Goal: Information Seeking & Learning: Compare options

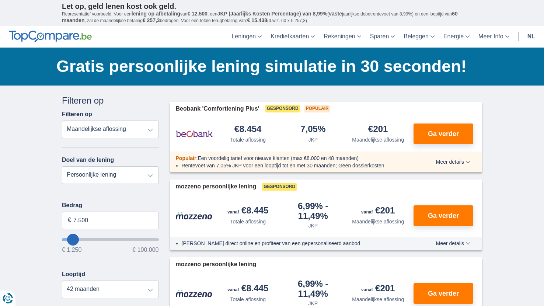
type input "72.250"
type input "72250"
click at [128, 238] on input "wantToBorrow" at bounding box center [110, 239] width 97 height 3
select select "120"
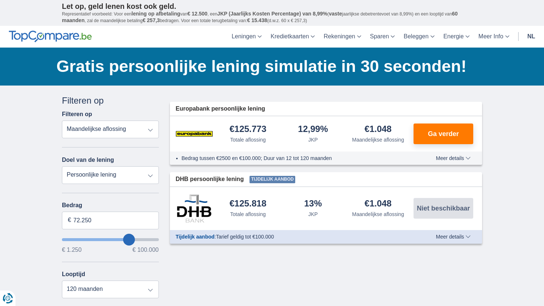
type input "39.250"
type input "39250"
click at [101, 238] on input "wantToBorrow" at bounding box center [110, 239] width 97 height 3
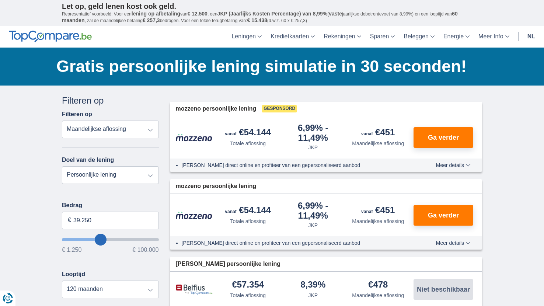
type input "23.250"
type input "23250"
click at [87, 238] on input "wantToBorrow" at bounding box center [110, 239] width 97 height 3
type input "10.250"
type input "10250"
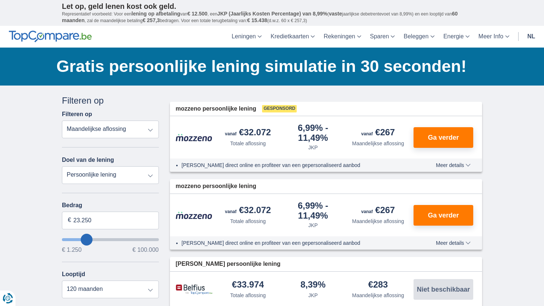
select select "60"
type input "10250"
click at [75, 239] on input "wantToBorrow" at bounding box center [110, 239] width 97 height 3
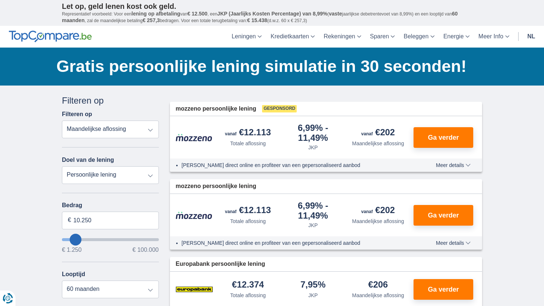
click at [80, 239] on input "wantToBorrow" at bounding box center [110, 239] width 97 height 3
type input "17.250"
type input "17250"
click at [81, 239] on input "wantToBorrow" at bounding box center [110, 239] width 97 height 3
select select "84"
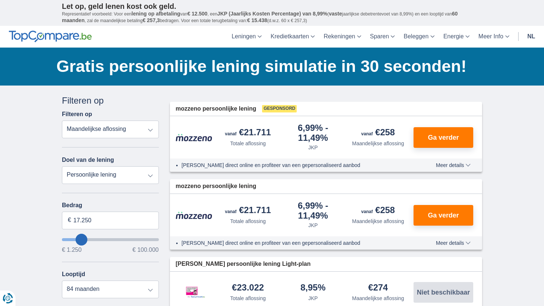
click at [76, 238] on input "wantToBorrow" at bounding box center [110, 239] width 97 height 3
type input "10.250"
type input "10250"
select select "60"
type input "9.250"
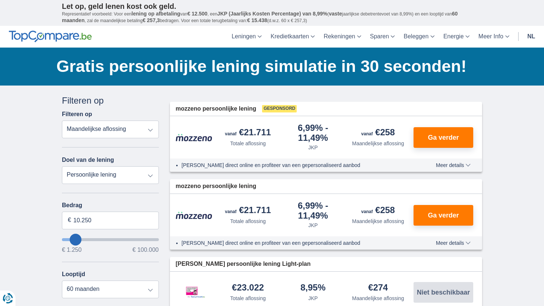
type input "9250"
select select "48"
type input "9250"
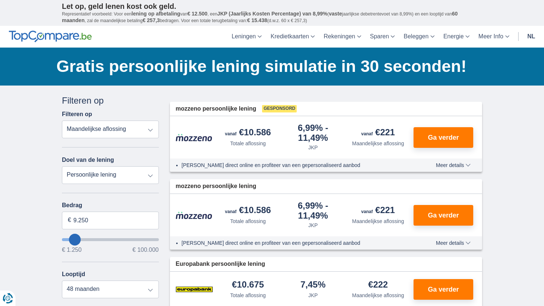
type input "11.250"
type input "11250"
type input "12.250"
type input "12250"
select select "60"
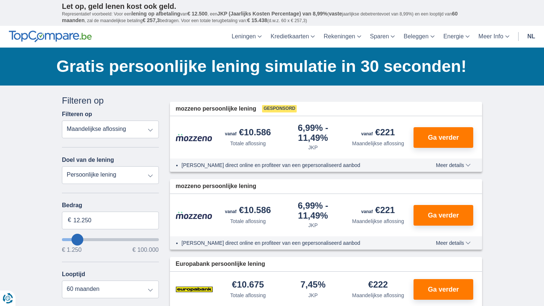
type input "12250"
click at [70, 179] on select "Persoonlijke lening Auto Moto / fiets Mobilhome / caravan Renovatie Energie Sch…" at bounding box center [110, 175] width 97 height 18
select select "holiday"
click at [62, 166] on select "Persoonlijke lening Auto Moto / fiets Mobilhome / caravan Renovatie Energie Sch…" at bounding box center [110, 175] width 97 height 18
type input "7.500"
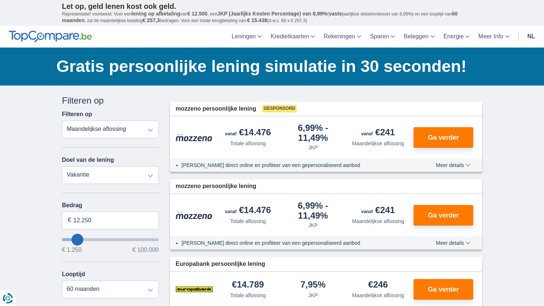
type input "7250"
select select "42"
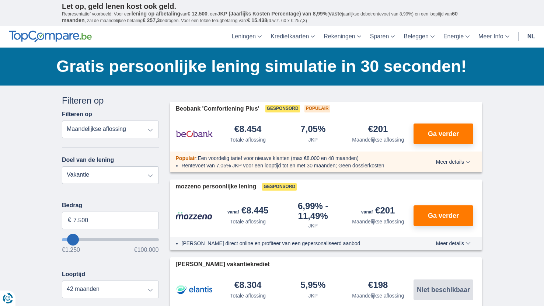
click at [102, 174] on select "Persoonlijke lening Auto Moto / fiets Mobilhome / caravan Renovatie Energie Sch…" at bounding box center [110, 175] width 97 height 18
select select "vehicleLoan"
click at [62, 166] on select "Persoonlijke lening Auto Moto / fiets Mobilhome / caravan Renovatie Energie Sch…" at bounding box center [110, 175] width 97 height 18
select select "3-4"
type input "15.000"
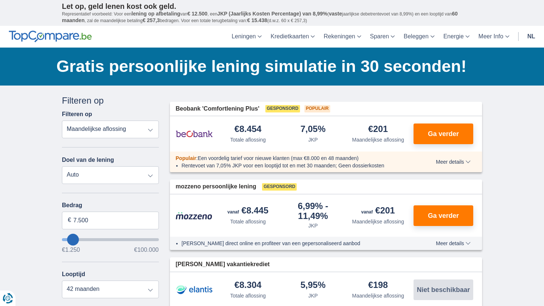
type input "15250"
select select "60"
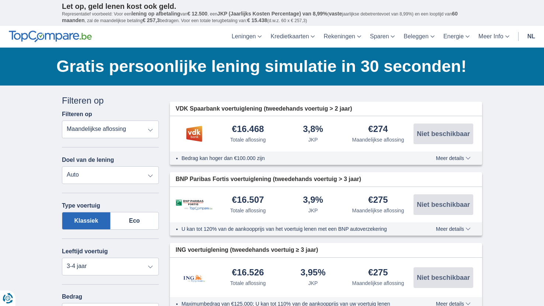
click at [79, 216] on label "Klassiek" at bounding box center [86, 221] width 49 height 18
click at [0, 0] on input "Klassiek" at bounding box center [0, 0] width 0 height 0
click at [93, 262] on select "Nieuw 0-1 jaar 1-2 jaar 2-3 jaar 3-4 jaar 4-5 jaar 5+ jaar" at bounding box center [110, 266] width 97 height 18
select select "new"
click at [62, 257] on select "Nieuw 0-1 jaar 1-2 jaar 2-3 jaar 3-4 jaar 4-5 jaar 5+ jaar" at bounding box center [110, 266] width 97 height 18
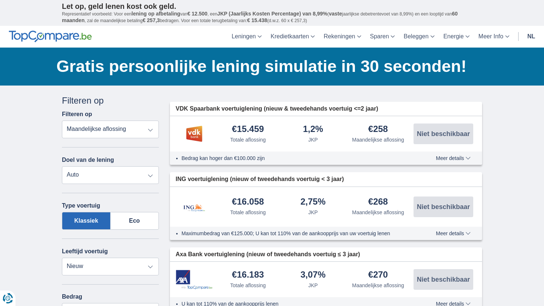
click at [148, 128] on select "Totale aflossing JKP Maandelijkse aflossing" at bounding box center [110, 129] width 97 height 18
click at [148, 127] on select "Totale aflossing JKP Maandelijkse aflossing" at bounding box center [110, 129] width 97 height 18
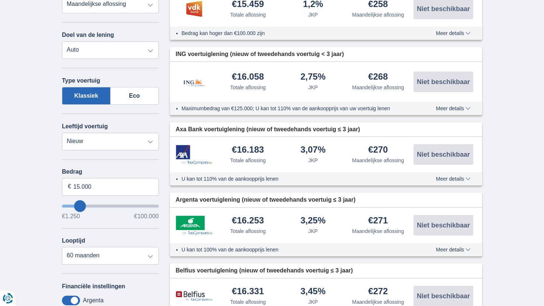
type input "13.250"
type input "13250"
type input "12.250"
type input "12250"
type input "8.250"
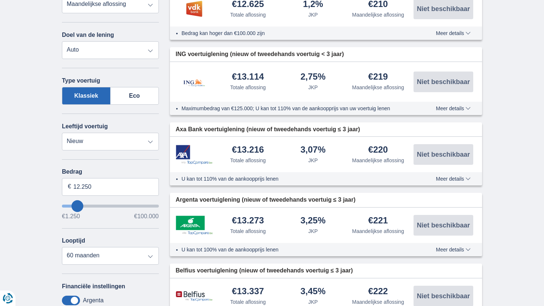
type input "8250"
select select "48"
type input "7.250"
type input "7250"
select select "42"
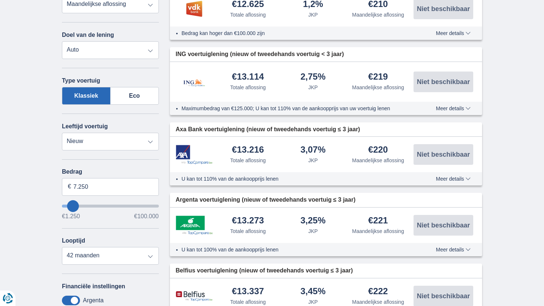
type input "8.250"
type input "8250"
type input "9.250"
type input "9250"
select select "48"
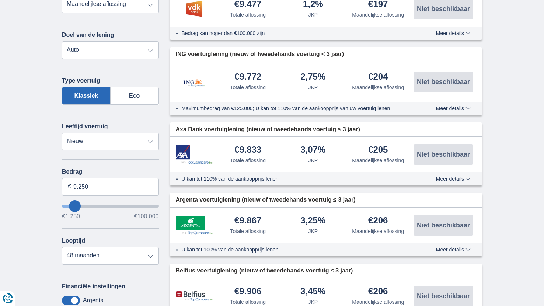
type input "10250"
type input "10.250"
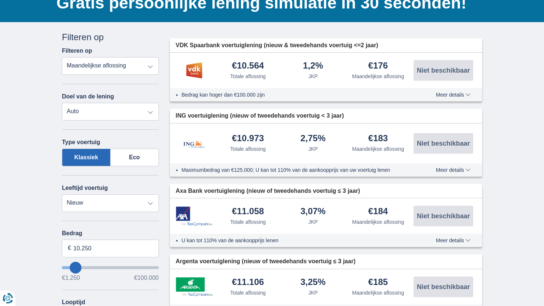
scroll to position [74, 0]
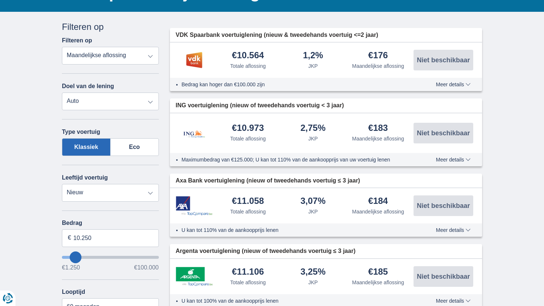
click at [448, 80] on div "Bedrag kan hoger dan €100.000 zijn Meer details Minder details" at bounding box center [326, 84] width 312 height 13
click at [448, 86] on span "Meer details" at bounding box center [453, 84] width 35 height 5
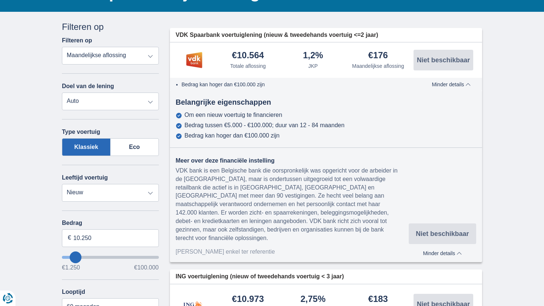
click at [249, 67] on div "Totale aflossing" at bounding box center [248, 65] width 36 height 7
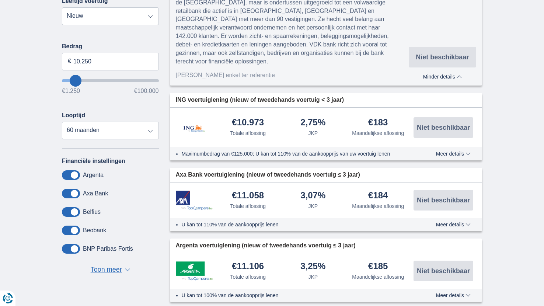
scroll to position [250, 0]
click at [146, 129] on select "12 maanden 18 maanden 24 maanden 30 maanden 36 maanden 42 maanden 48 maanden 60…" at bounding box center [110, 130] width 97 height 18
select select "48"
click at [62, 121] on select "12 maanden 18 maanden 24 maanden 30 maanden 36 maanden 42 maanden 48 maanden 60…" at bounding box center [110, 130] width 97 height 18
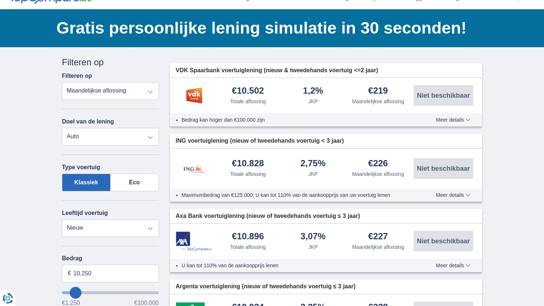
scroll to position [42, 0]
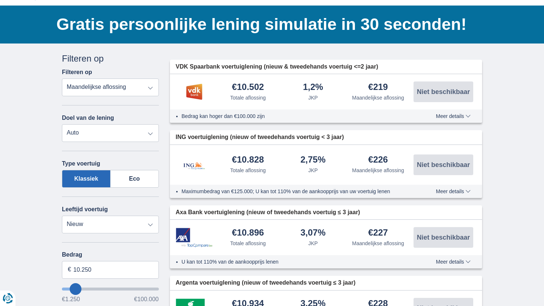
click at [456, 120] on div "Bedrag kan hoger dan €100.000 zijn Meer details Minder details" at bounding box center [326, 115] width 312 height 13
click at [450, 116] on span "Meer details" at bounding box center [453, 115] width 35 height 5
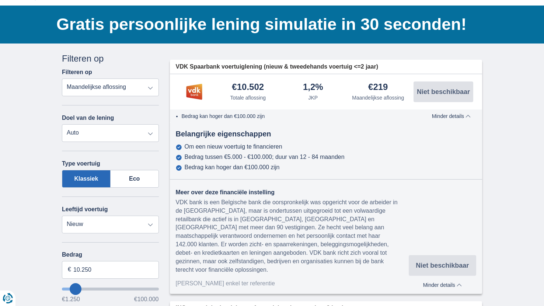
click at [193, 89] on img at bounding box center [194, 92] width 37 height 18
click at [438, 116] on span "Minder details" at bounding box center [451, 115] width 39 height 5
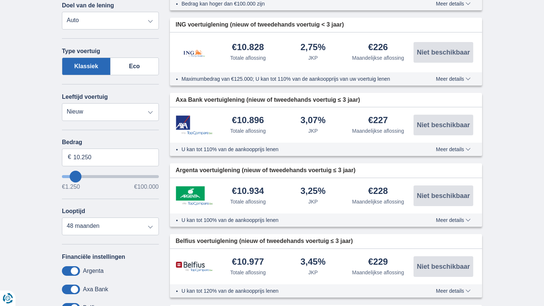
scroll to position [0, 0]
